Goal: Task Accomplishment & Management: Complete application form

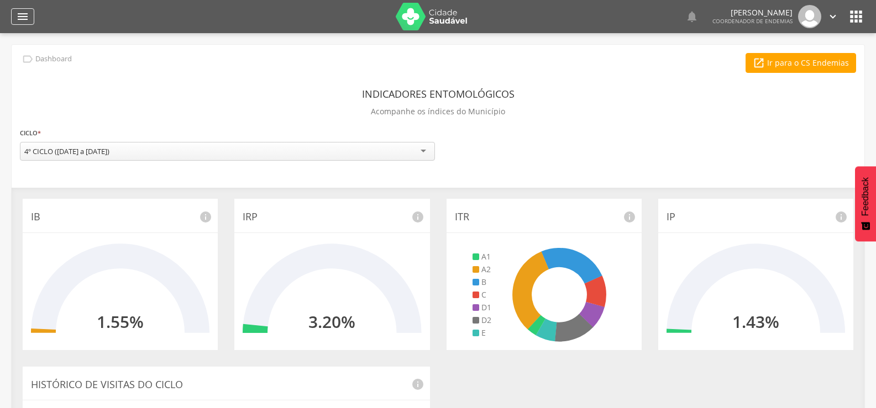
click at [23, 14] on icon "" at bounding box center [22, 16] width 13 height 13
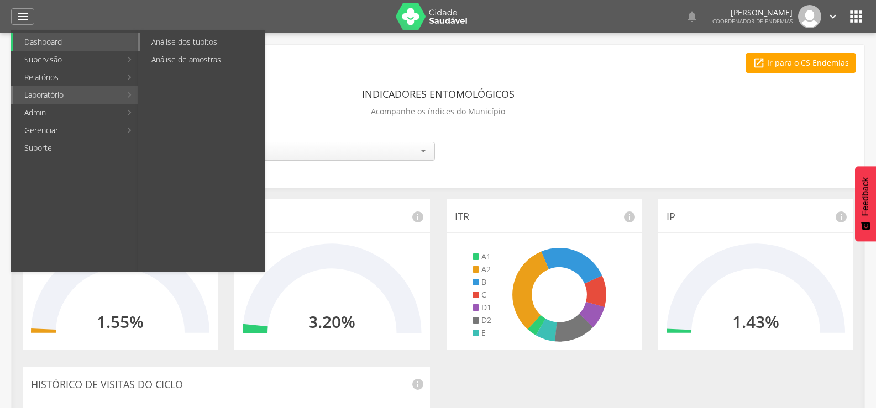
click at [188, 44] on link "Análise dos tubitos" at bounding box center [202, 42] width 124 height 18
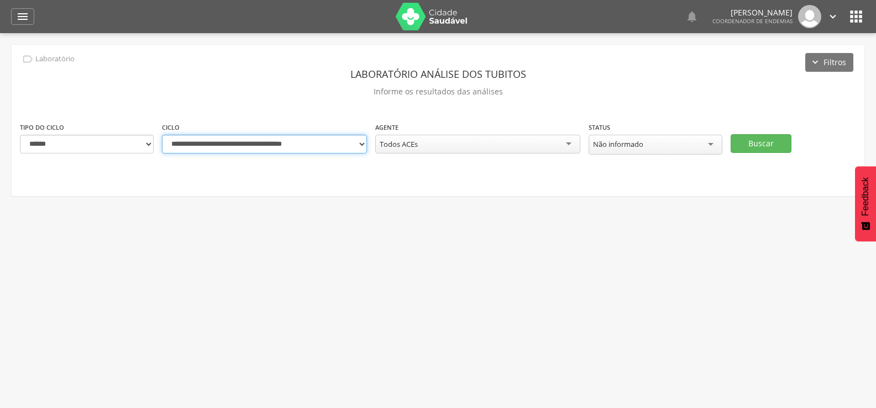
click at [360, 144] on select "**********" at bounding box center [264, 144] width 205 height 19
select select "**********"
click at [162, 135] on select "**********" at bounding box center [264, 144] width 205 height 19
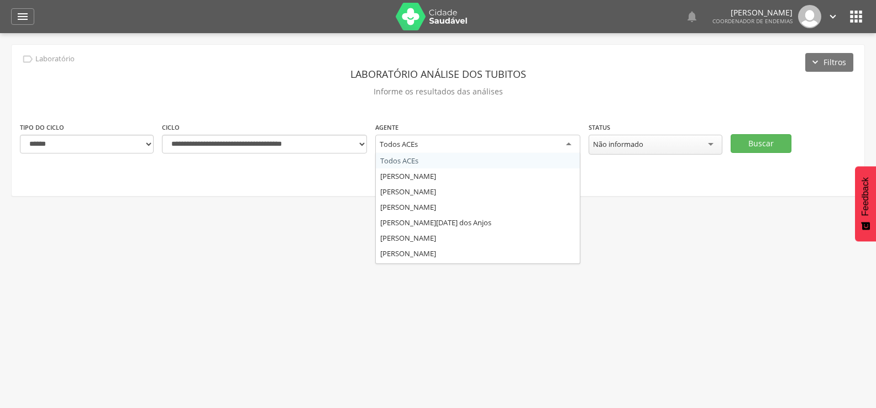
click at [473, 143] on div "Todos ACEs" at bounding box center [477, 145] width 205 height 20
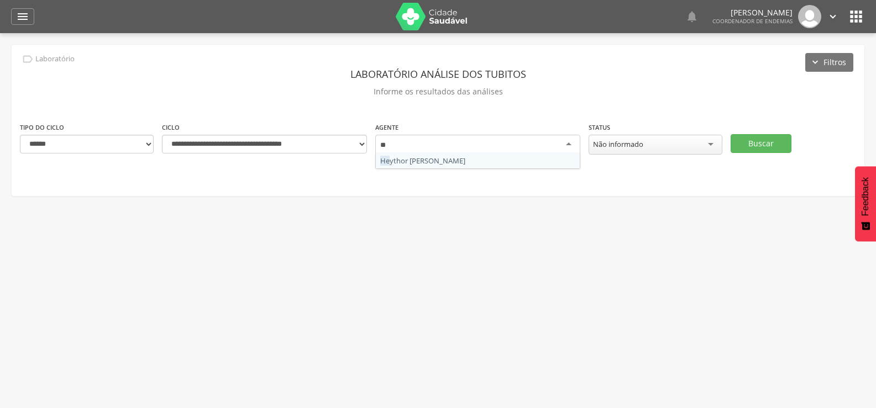
type input "***"
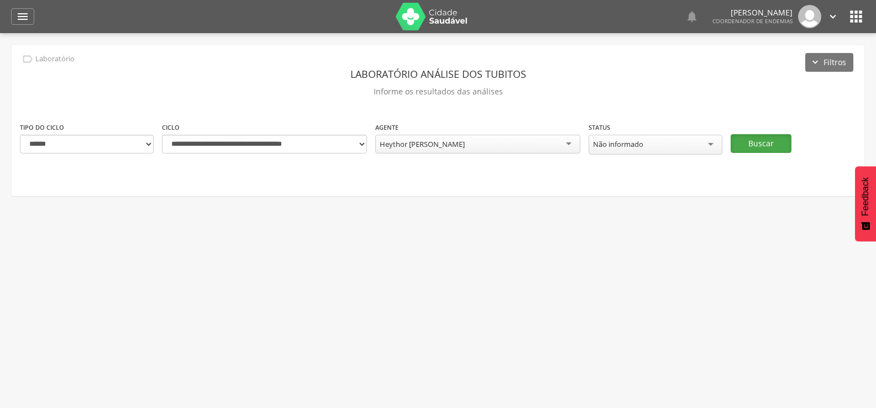
click at [769, 135] on button "Buscar" at bounding box center [761, 143] width 61 height 19
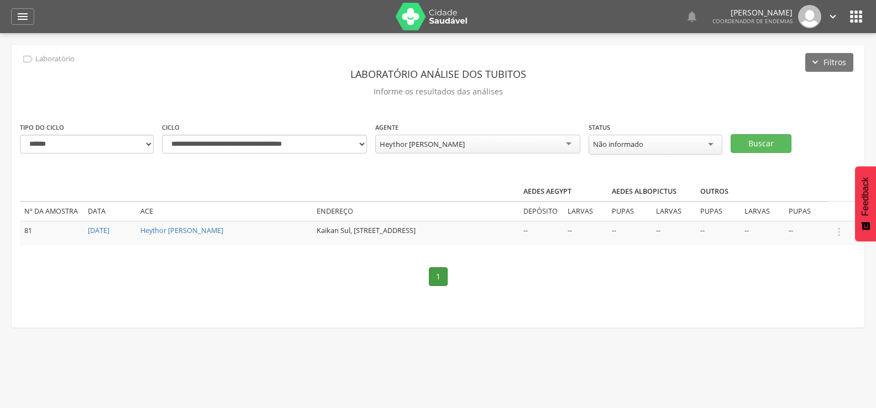
click at [840, 226] on icon "" at bounding box center [839, 232] width 12 height 12
click at [809, 208] on link "Informar resultado" at bounding box center [800, 214] width 87 height 14
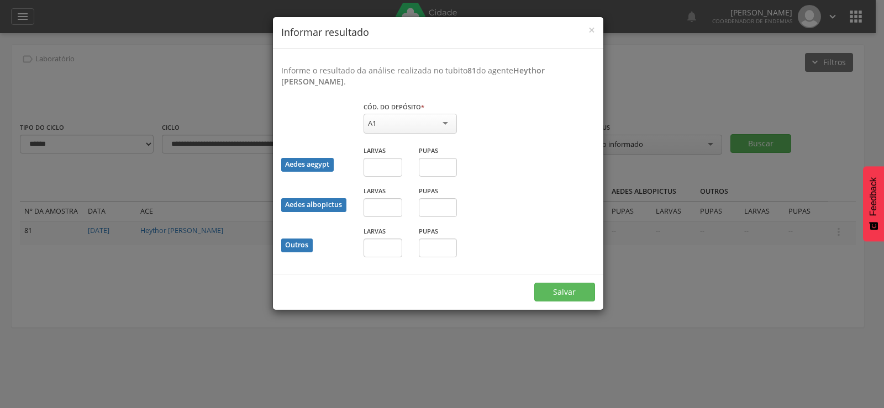
click at [383, 119] on div "A1" at bounding box center [410, 124] width 93 height 20
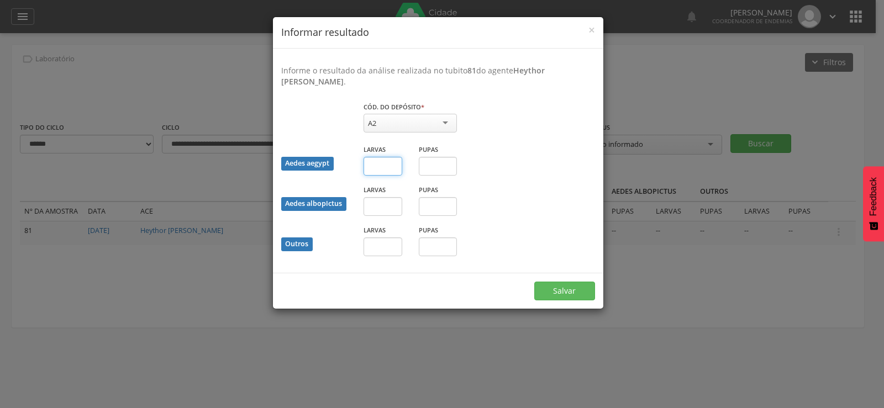
click at [377, 167] on input "text" at bounding box center [383, 166] width 39 height 19
type input "*"
click at [434, 167] on input "text" at bounding box center [438, 166] width 39 height 19
type input "*"
click at [561, 288] on button "Salvar" at bounding box center [564, 291] width 61 height 19
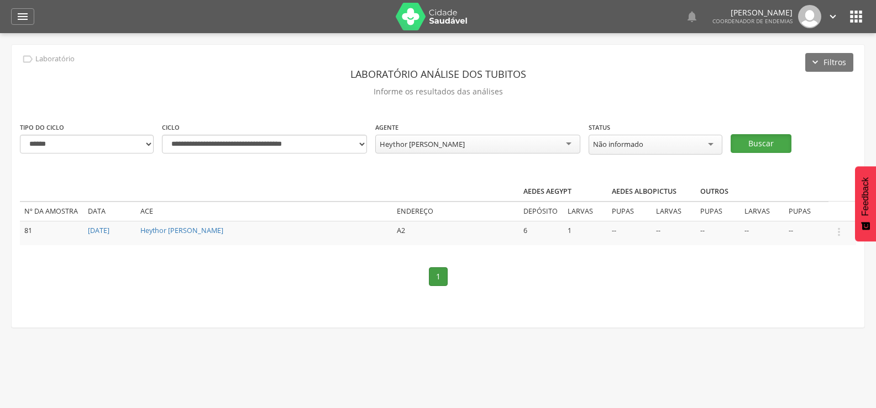
click at [767, 137] on button "Buscar" at bounding box center [761, 143] width 61 height 19
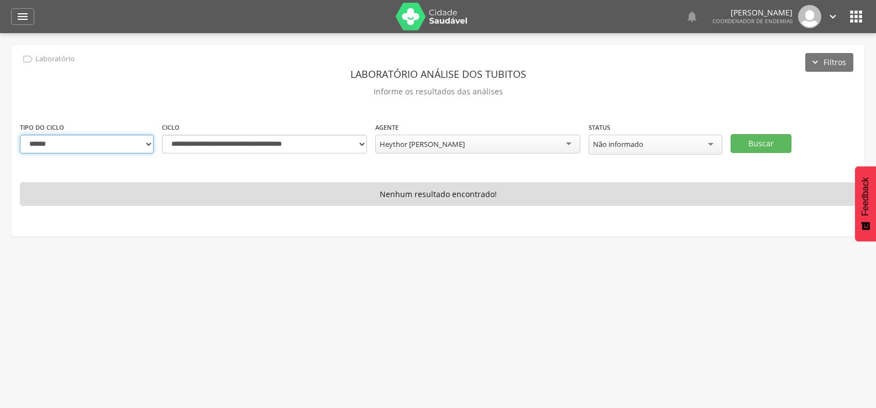
click at [141, 144] on select "**********" at bounding box center [87, 144] width 134 height 19
select select "*"
click at [20, 135] on select "**********" at bounding box center [87, 144] width 134 height 19
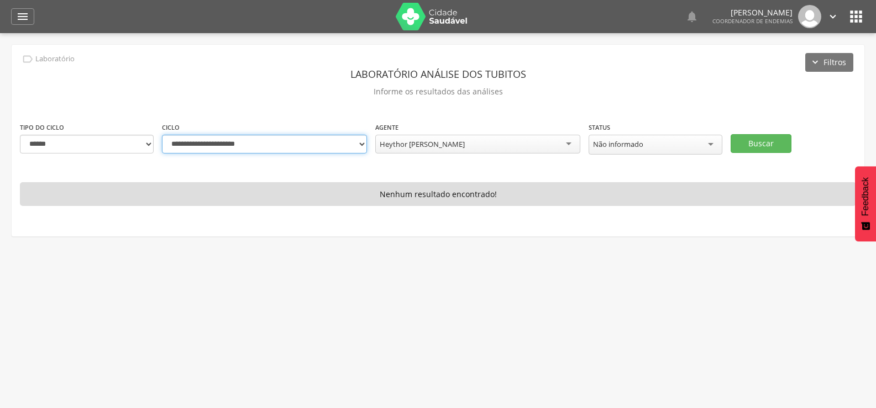
click at [362, 144] on select "**********" at bounding box center [264, 144] width 205 height 19
select select "**********"
click at [162, 135] on select "**********" at bounding box center [264, 144] width 205 height 19
click at [766, 141] on button "Buscar" at bounding box center [761, 143] width 61 height 19
click at [496, 139] on div "Heythor [PERSON_NAME]" at bounding box center [477, 144] width 205 height 19
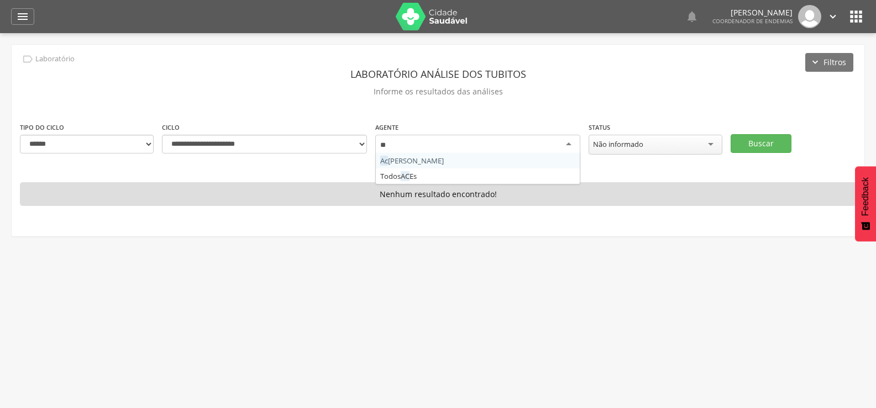
type input "***"
click at [759, 139] on button "Buscar" at bounding box center [761, 143] width 61 height 19
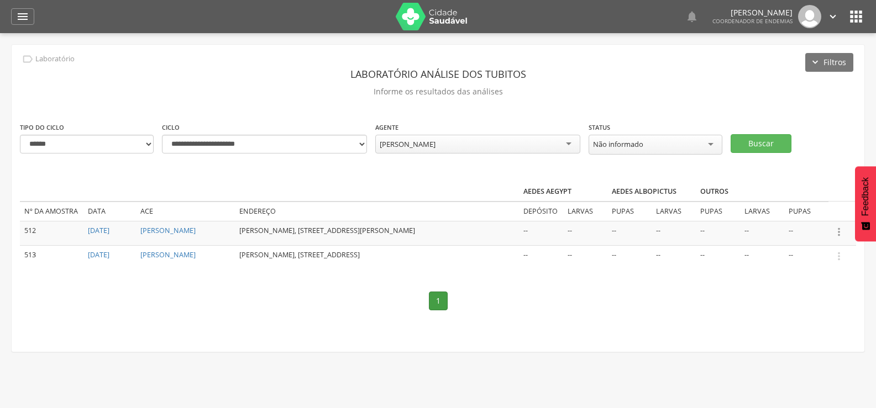
click at [840, 229] on icon "" at bounding box center [839, 232] width 12 height 12
click at [810, 210] on link "Informar resultado" at bounding box center [800, 214] width 87 height 14
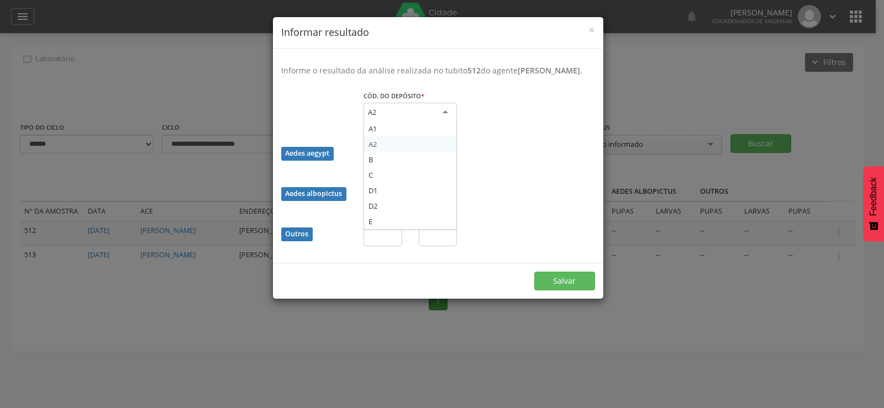
click at [397, 115] on div "A2" at bounding box center [410, 113] width 93 height 20
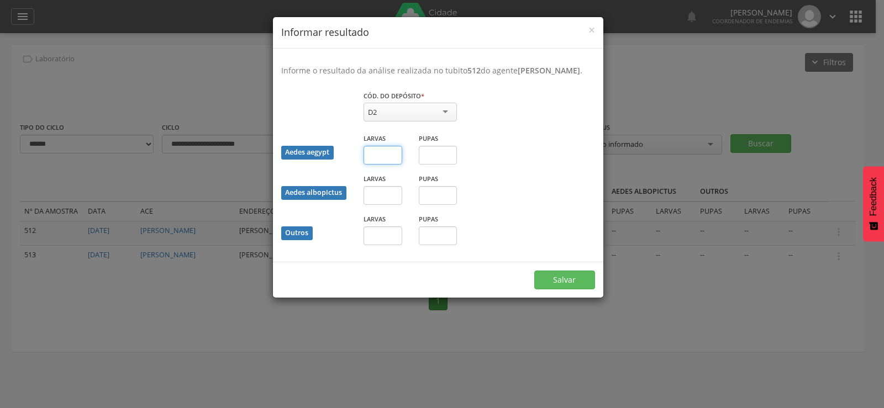
click at [389, 165] on input "text" at bounding box center [383, 155] width 39 height 19
type input "*"
click at [534, 271] on button "Salvar" at bounding box center [564, 280] width 61 height 19
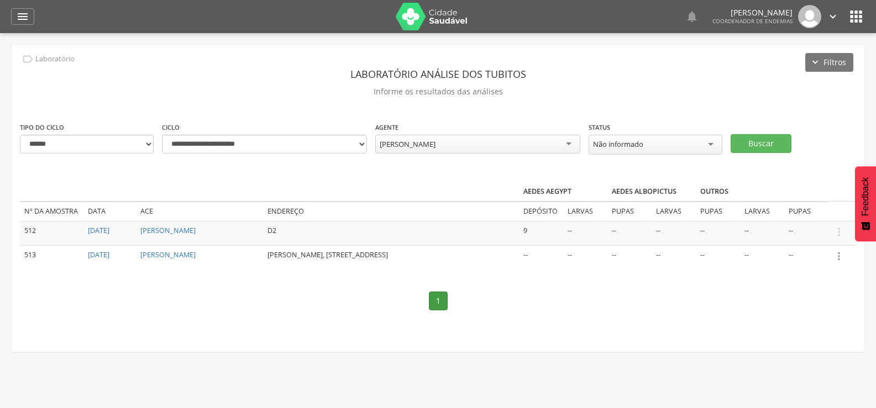
click at [839, 252] on icon "" at bounding box center [839, 256] width 12 height 12
click at [806, 231] on link "Informar resultado" at bounding box center [800, 238] width 87 height 14
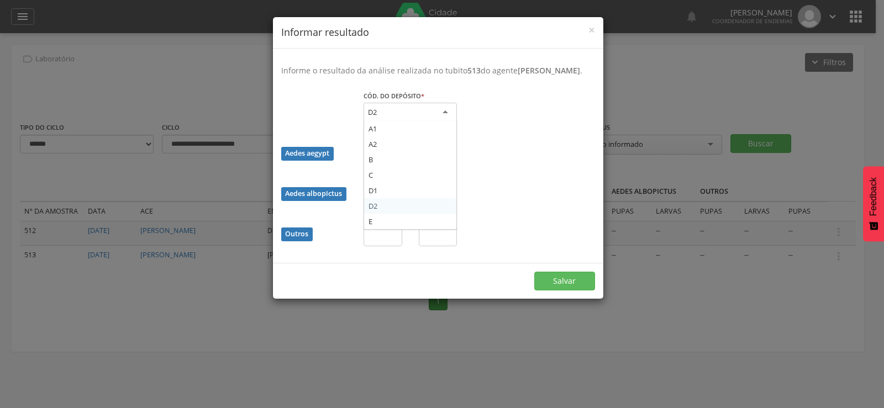
click at [412, 117] on div "D2" at bounding box center [410, 113] width 93 height 20
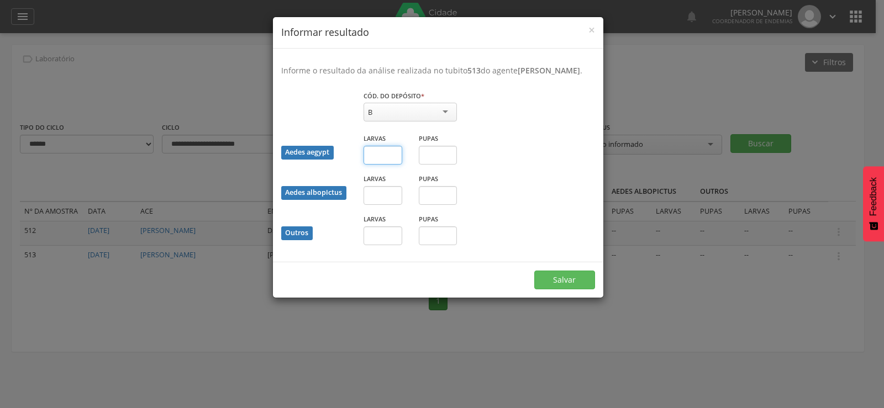
click at [380, 165] on input "text" at bounding box center [383, 155] width 39 height 19
type input "*"
click at [534, 271] on button "Salvar" at bounding box center [564, 280] width 61 height 19
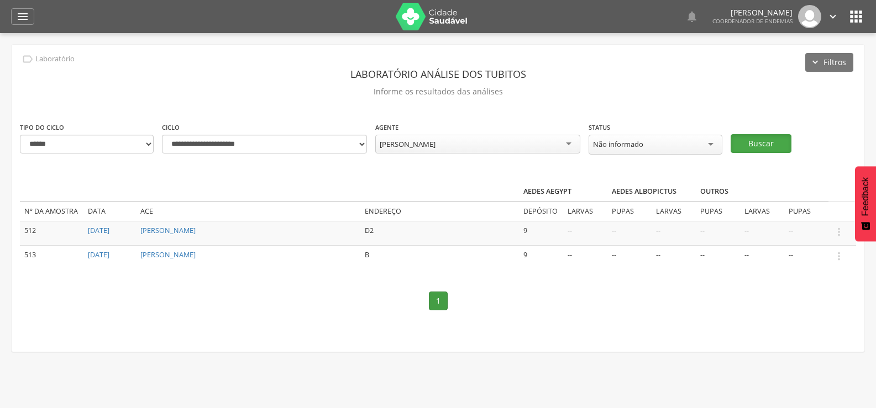
click at [765, 136] on button "Buscar" at bounding box center [761, 143] width 61 height 19
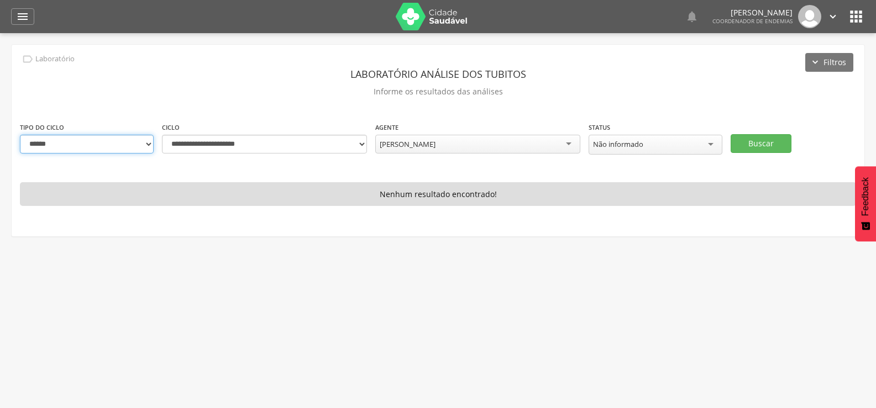
click at [126, 137] on select "**********" at bounding box center [87, 144] width 134 height 19
select select "*"
click at [20, 135] on select "**********" at bounding box center [87, 144] width 134 height 19
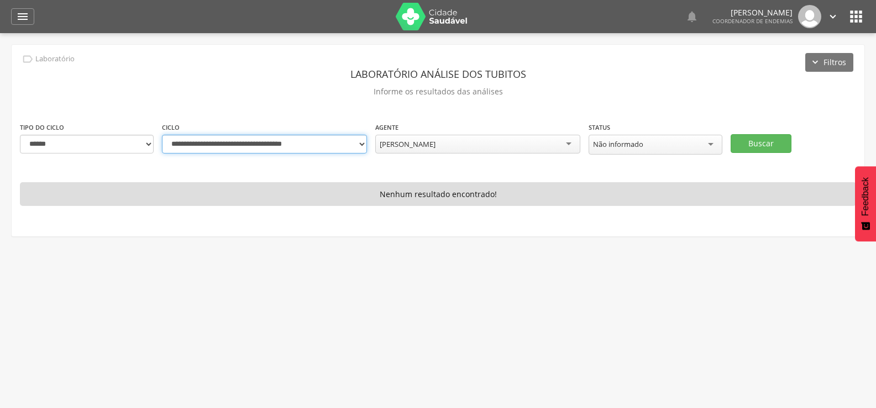
click at [350, 145] on select "**********" at bounding box center [264, 144] width 205 height 19
select select "**********"
click at [162, 135] on select "**********" at bounding box center [264, 144] width 205 height 19
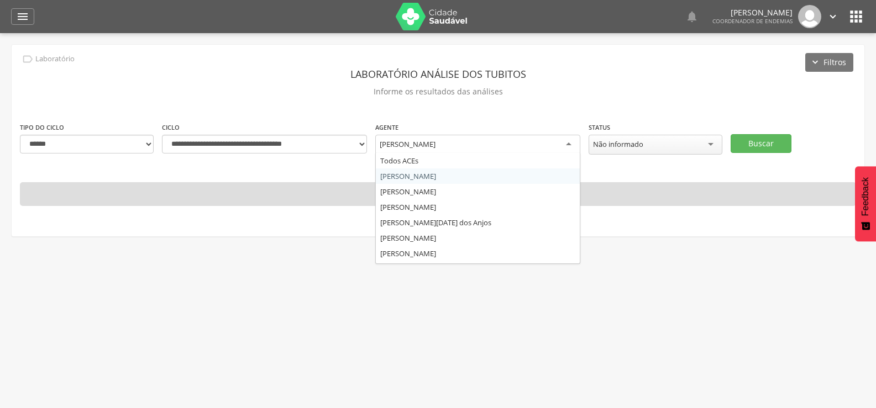
click at [479, 142] on div "[PERSON_NAME]" at bounding box center [477, 145] width 205 height 20
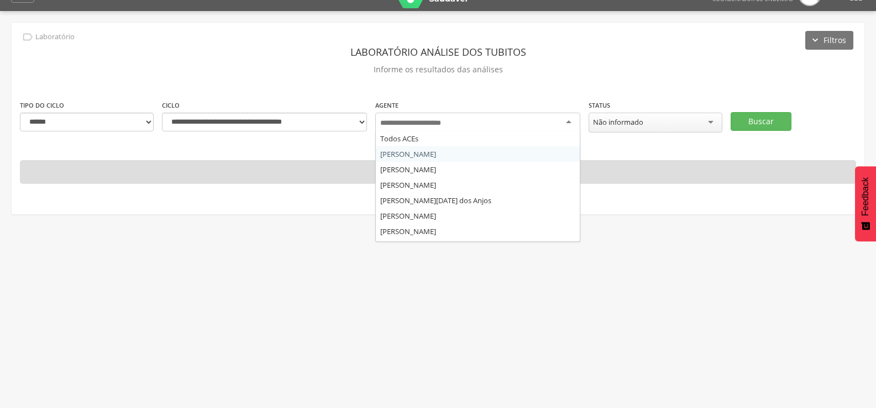
scroll to position [33, 0]
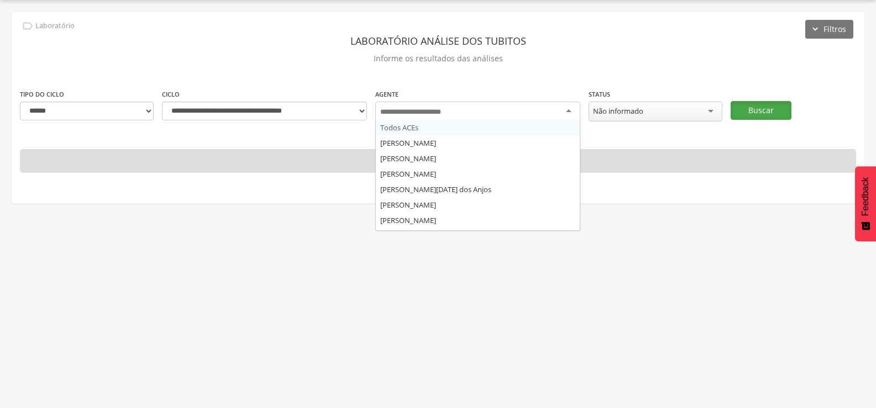
click at [749, 110] on button "Buscar" at bounding box center [761, 110] width 61 height 19
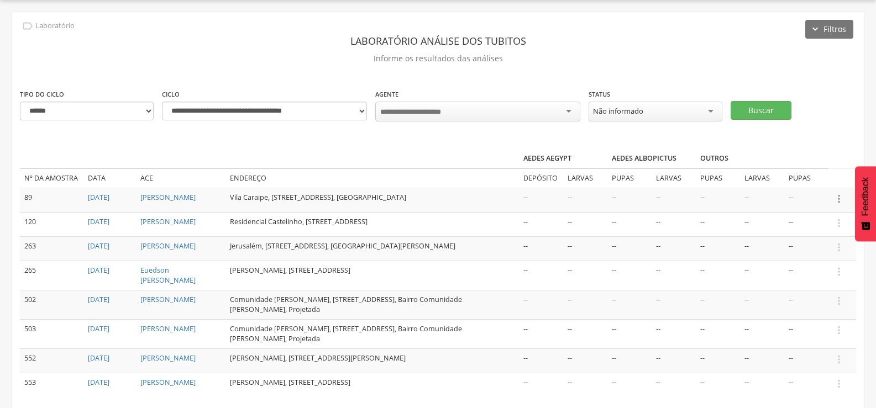
click at [838, 196] on icon "" at bounding box center [839, 199] width 12 height 12
click at [791, 175] on link "Informar resultado" at bounding box center [800, 181] width 87 height 14
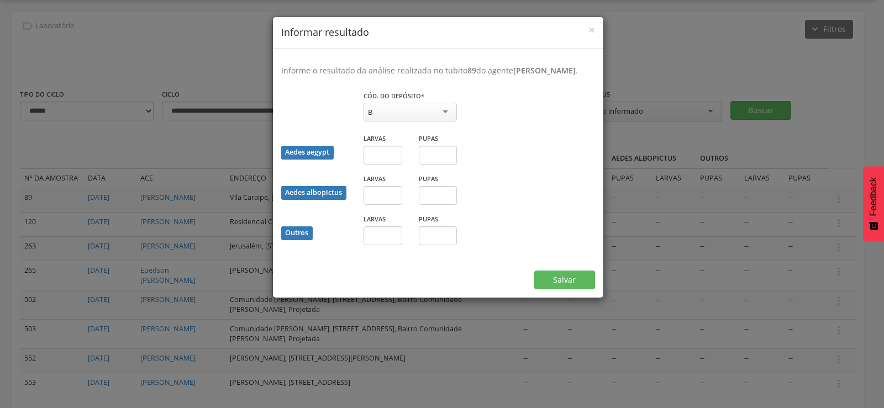
click at [434, 117] on div "B" at bounding box center [410, 112] width 93 height 19
click at [377, 165] on input "text" at bounding box center [383, 155] width 39 height 19
type input "*"
click at [563, 288] on button "Salvar" at bounding box center [564, 280] width 61 height 19
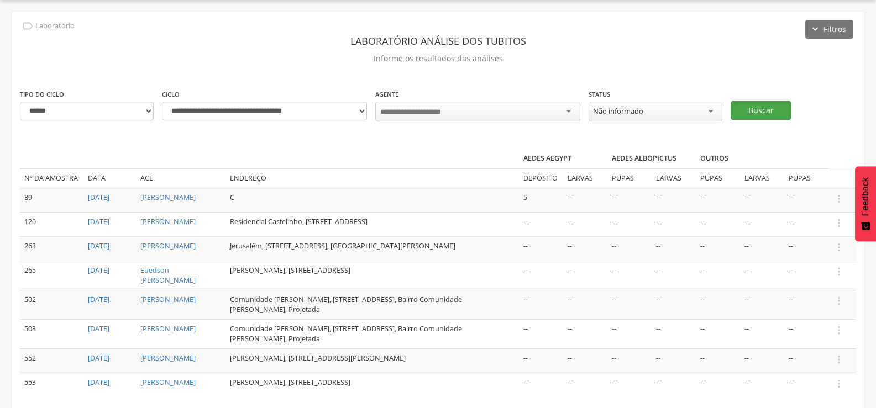
click at [767, 104] on button "Buscar" at bounding box center [761, 110] width 61 height 19
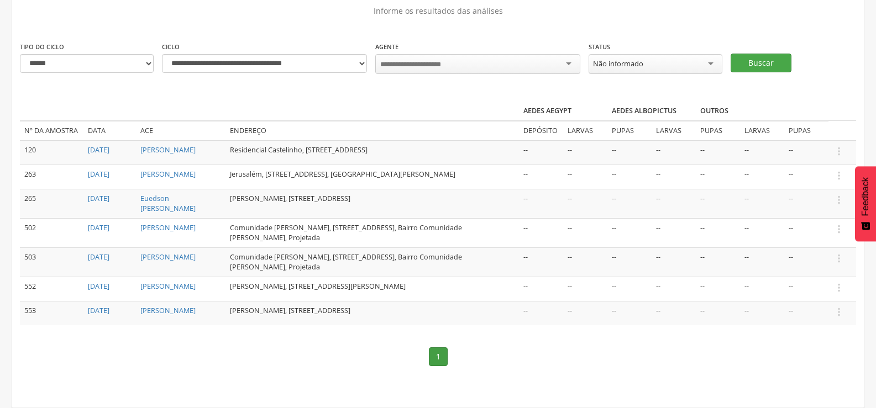
scroll to position [94, 0]
click at [839, 170] on icon "" at bounding box center [839, 176] width 12 height 12
click at [806, 150] on link "Informar resultado" at bounding box center [800, 157] width 87 height 14
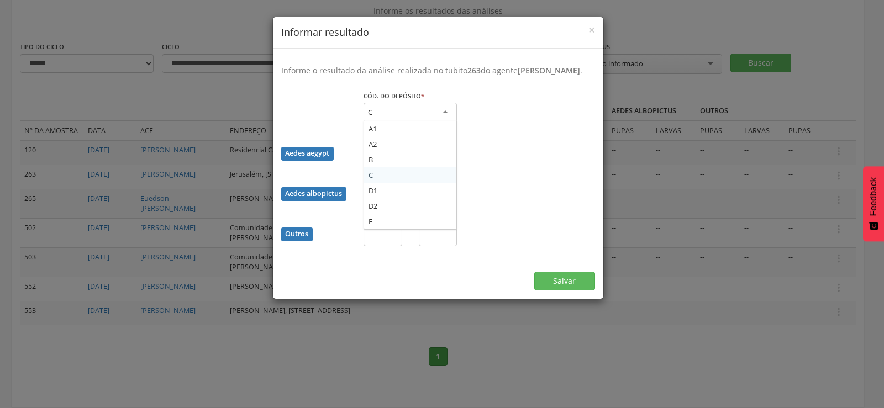
click at [393, 118] on div "C" at bounding box center [410, 113] width 93 height 20
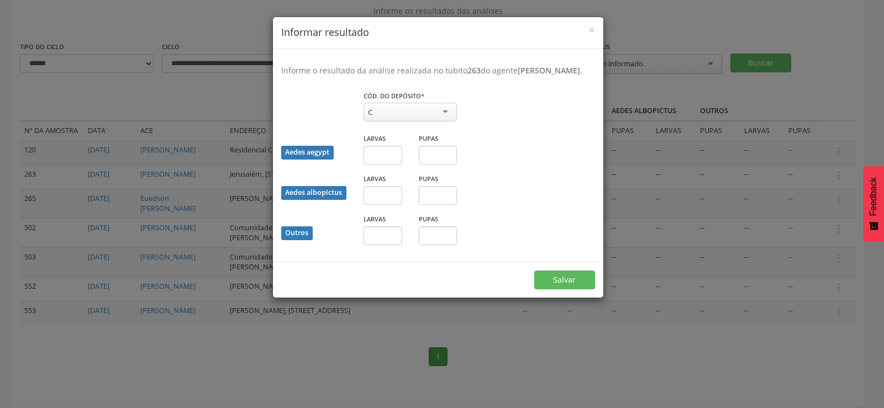
click at [393, 118] on div "C" at bounding box center [410, 112] width 93 height 19
click at [384, 164] on input "text" at bounding box center [383, 155] width 39 height 19
type input "*"
click at [438, 161] on input "text" at bounding box center [438, 155] width 39 height 19
type input "*"
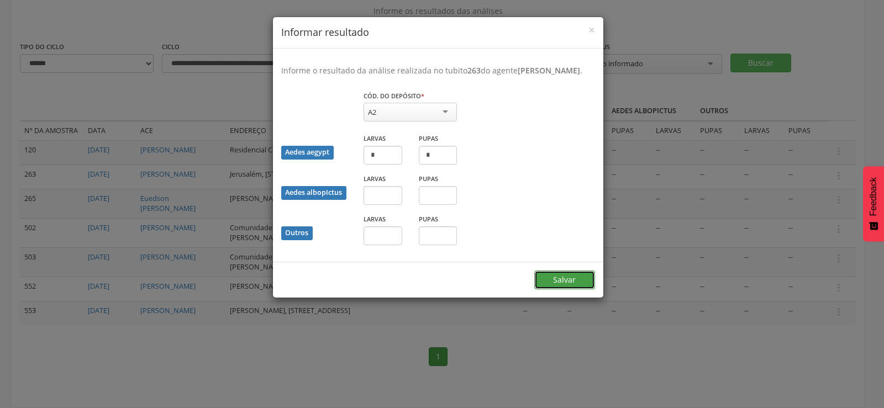
click at [565, 285] on button "Salvar" at bounding box center [564, 280] width 61 height 19
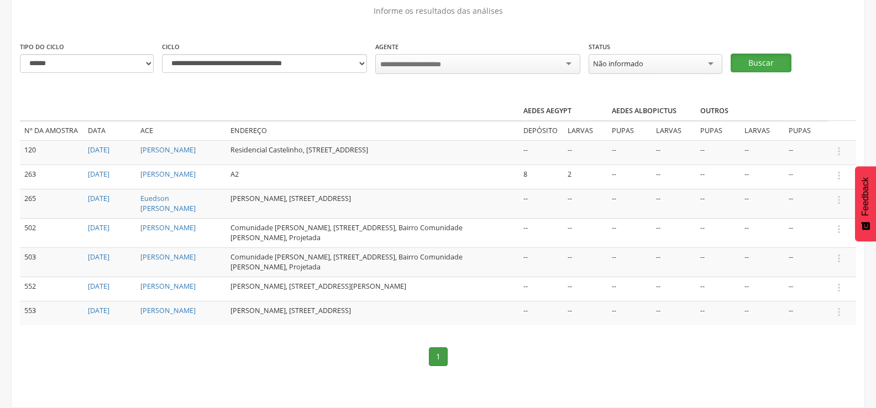
click at [758, 54] on button "Buscar" at bounding box center [761, 63] width 61 height 19
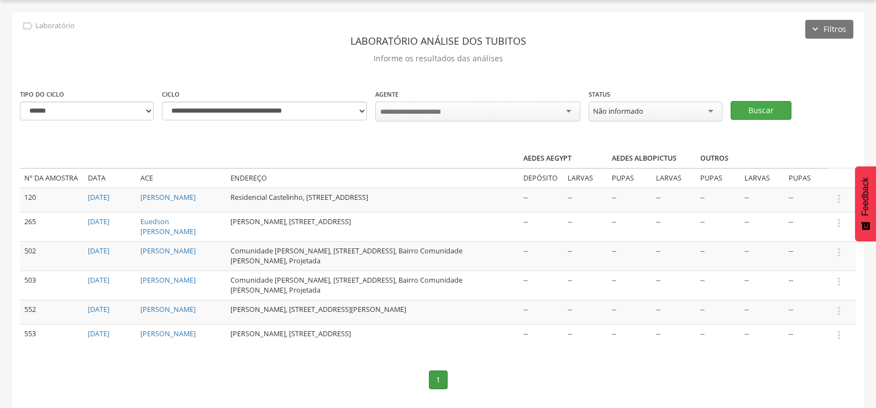
scroll to position [65, 0]
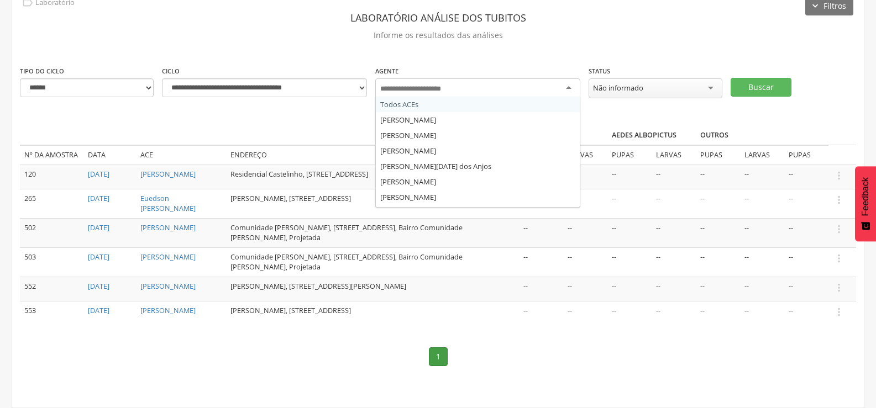
click at [447, 84] on input "select-one" at bounding box center [418, 89] width 77 height 10
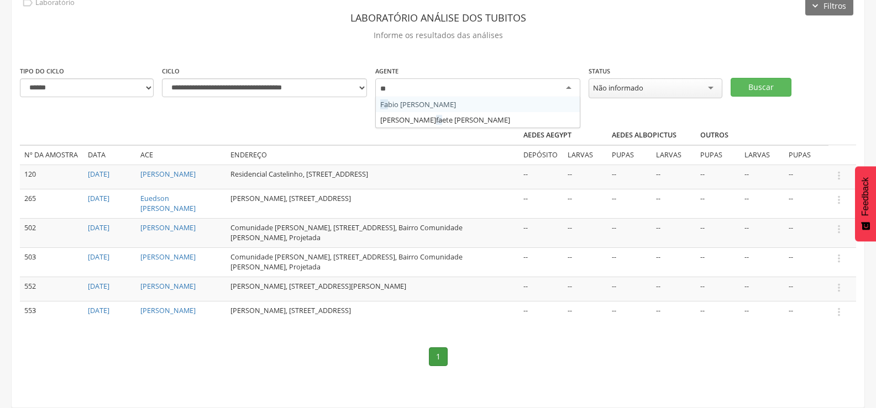
type input "***"
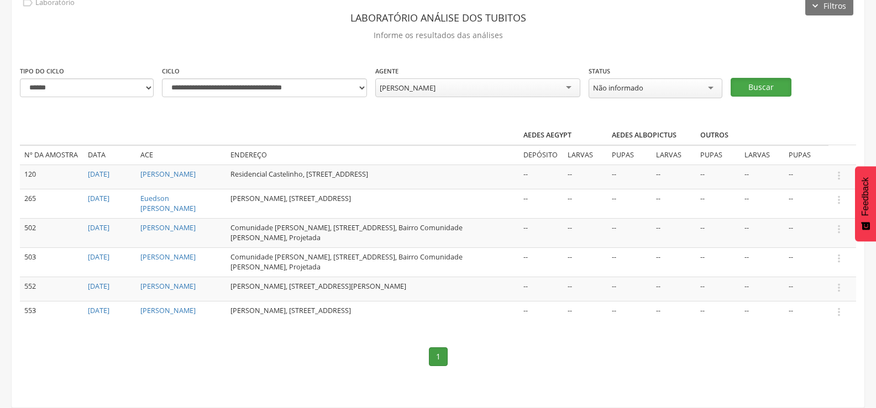
click at [768, 78] on button "Buscar" at bounding box center [761, 87] width 61 height 19
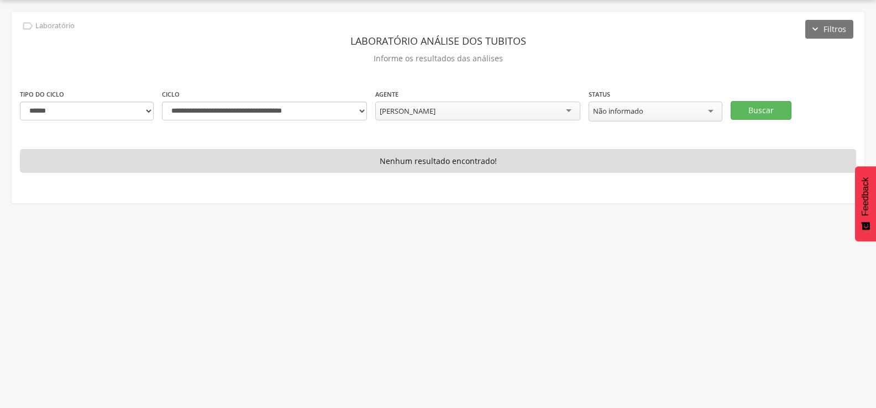
click at [669, 103] on div "Não informado" at bounding box center [656, 112] width 134 height 20
click at [757, 108] on button "Buscar" at bounding box center [761, 110] width 61 height 19
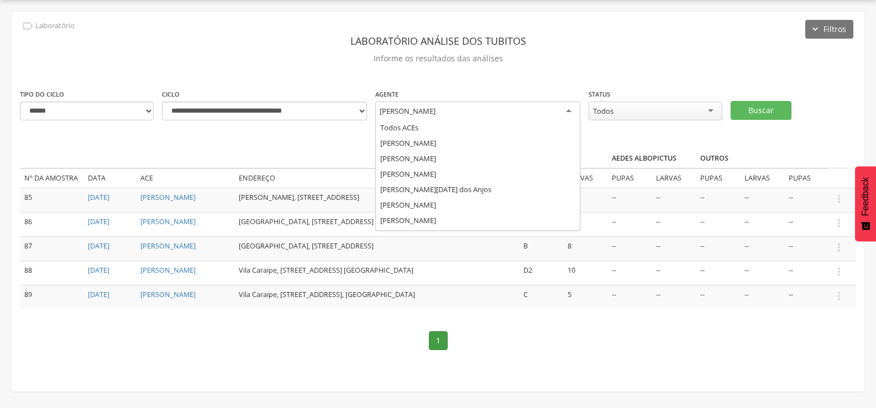
click at [488, 113] on div "[PERSON_NAME]" at bounding box center [477, 112] width 205 height 20
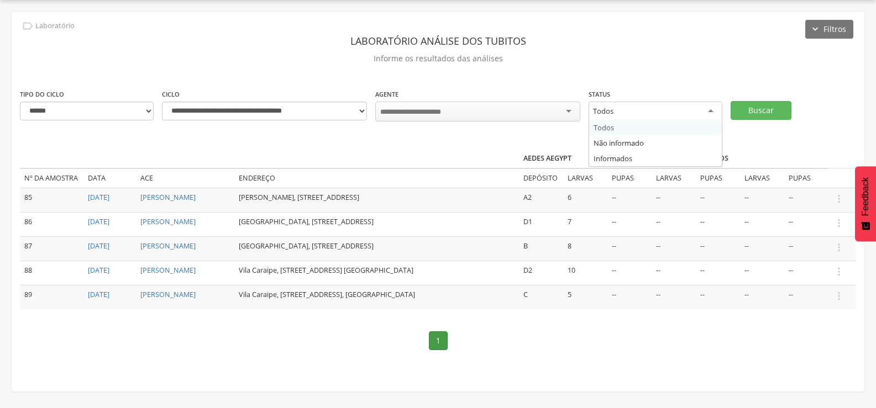
click at [649, 108] on div "Todos" at bounding box center [656, 112] width 134 height 20
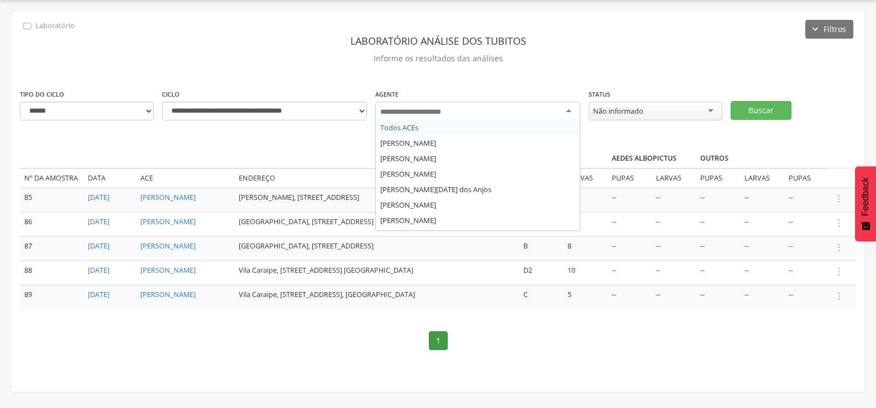
click at [464, 102] on div at bounding box center [477, 112] width 205 height 20
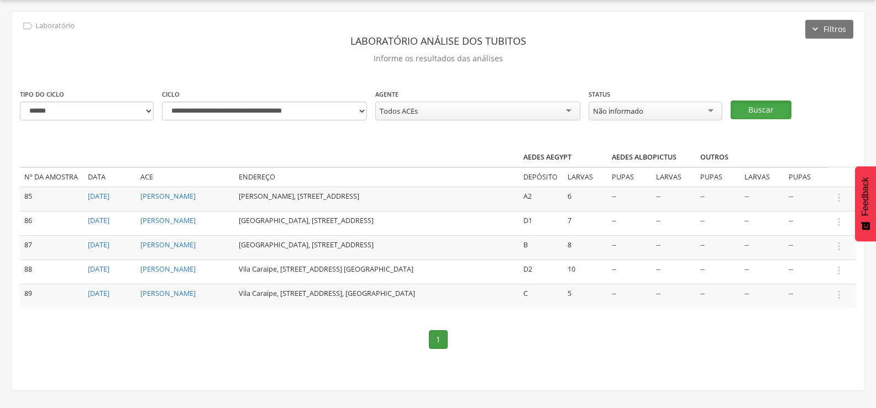
click at [773, 111] on button "Buscar" at bounding box center [761, 110] width 61 height 19
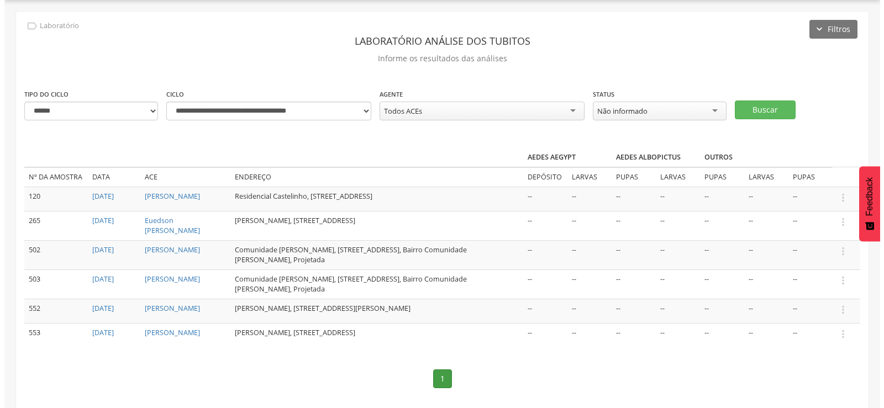
scroll to position [65, 0]
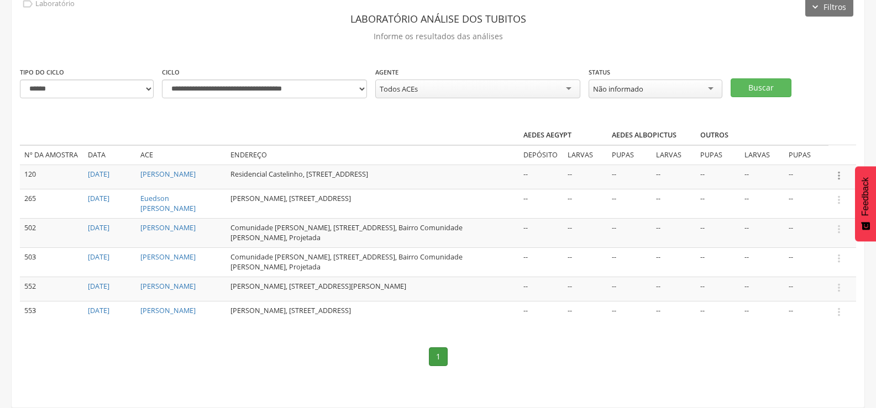
click at [839, 170] on icon "" at bounding box center [839, 176] width 12 height 12
click at [804, 150] on link "Informar resultado" at bounding box center [800, 157] width 87 height 14
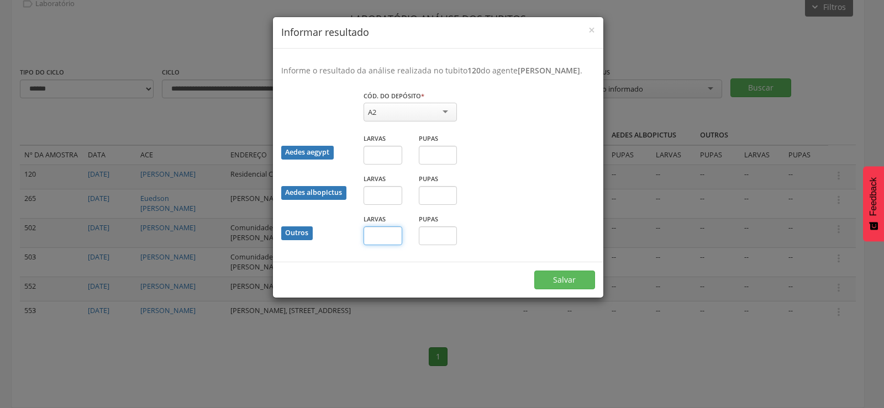
click at [388, 245] on input "text" at bounding box center [383, 236] width 39 height 19
type input "*"
click at [548, 283] on button "Salvar" at bounding box center [564, 280] width 61 height 19
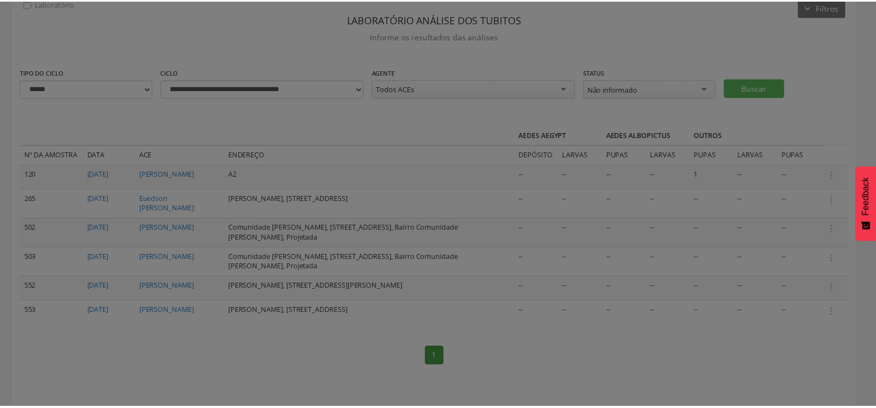
scroll to position [60, 0]
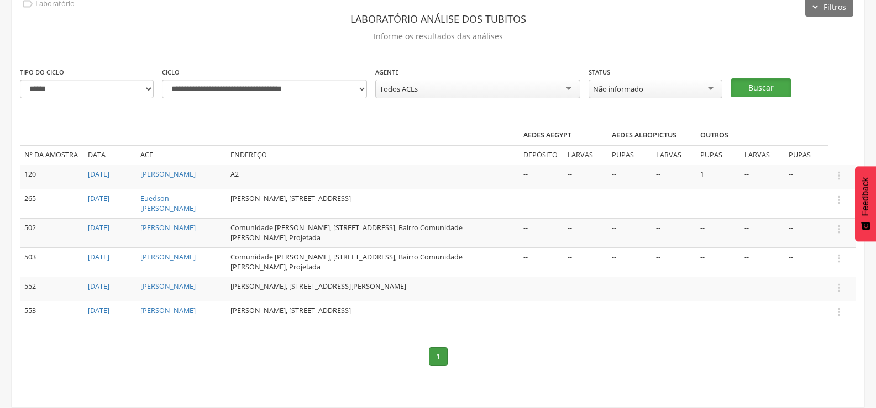
click at [772, 85] on button "Buscar" at bounding box center [761, 87] width 61 height 19
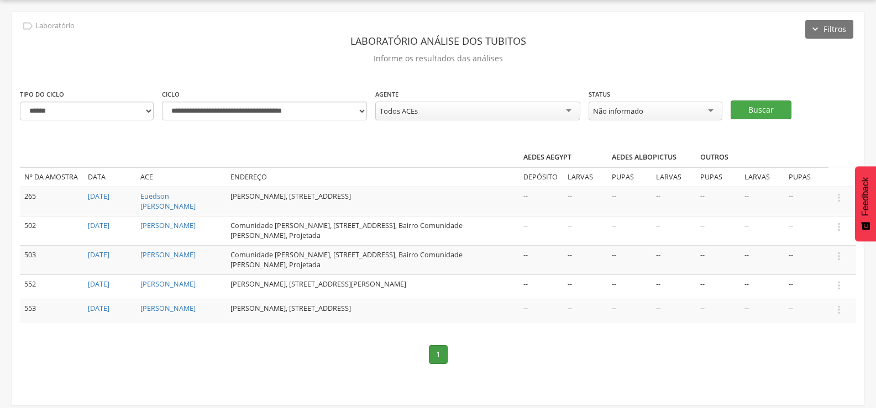
scroll to position [36, 0]
